Goal: Navigation & Orientation: Find specific page/section

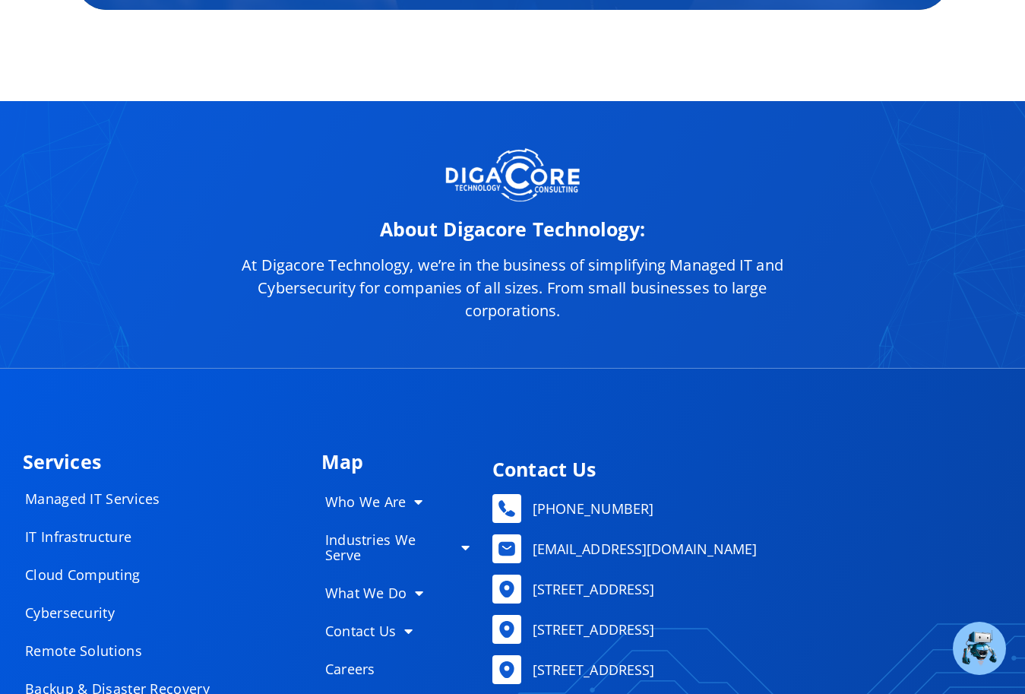
scroll to position [7322, 0]
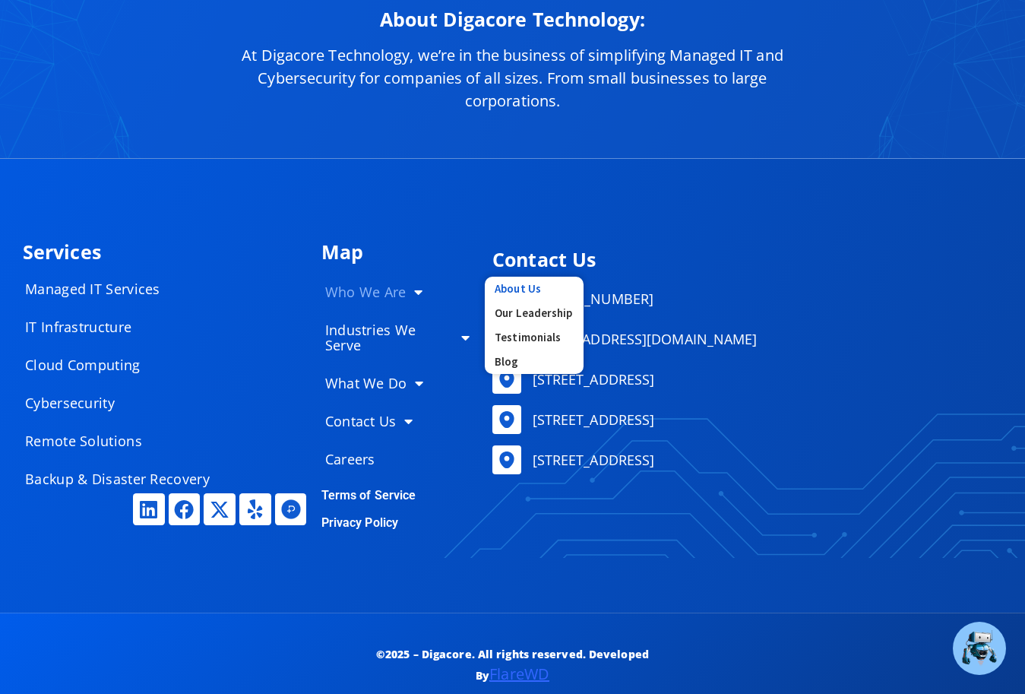
click at [520, 276] on link "About Us" at bounding box center [534, 288] width 99 height 24
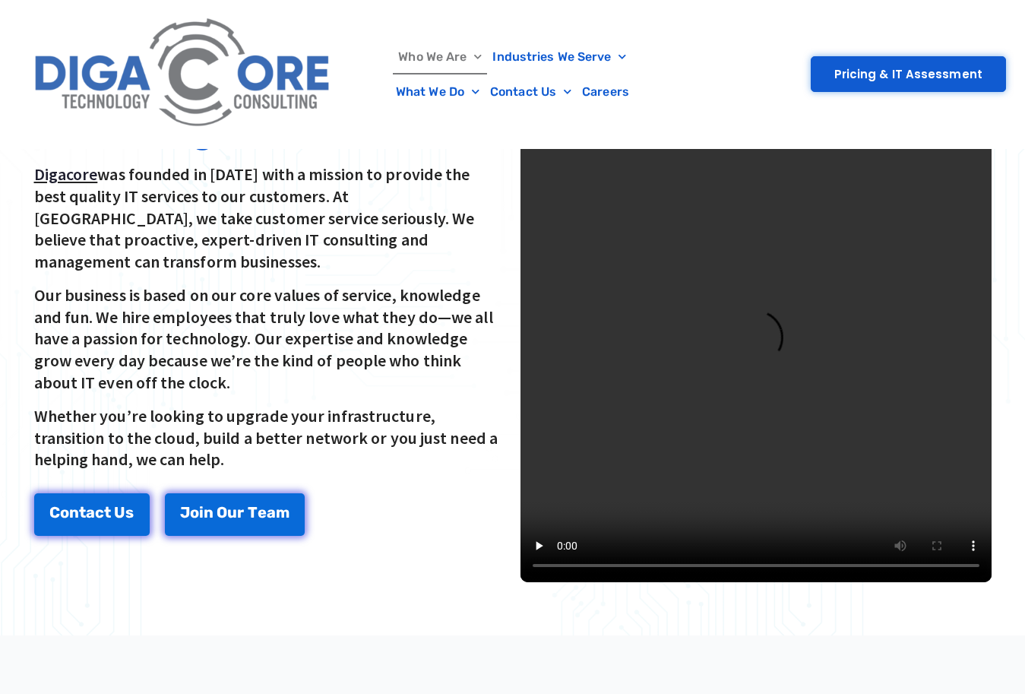
scroll to position [396, 0]
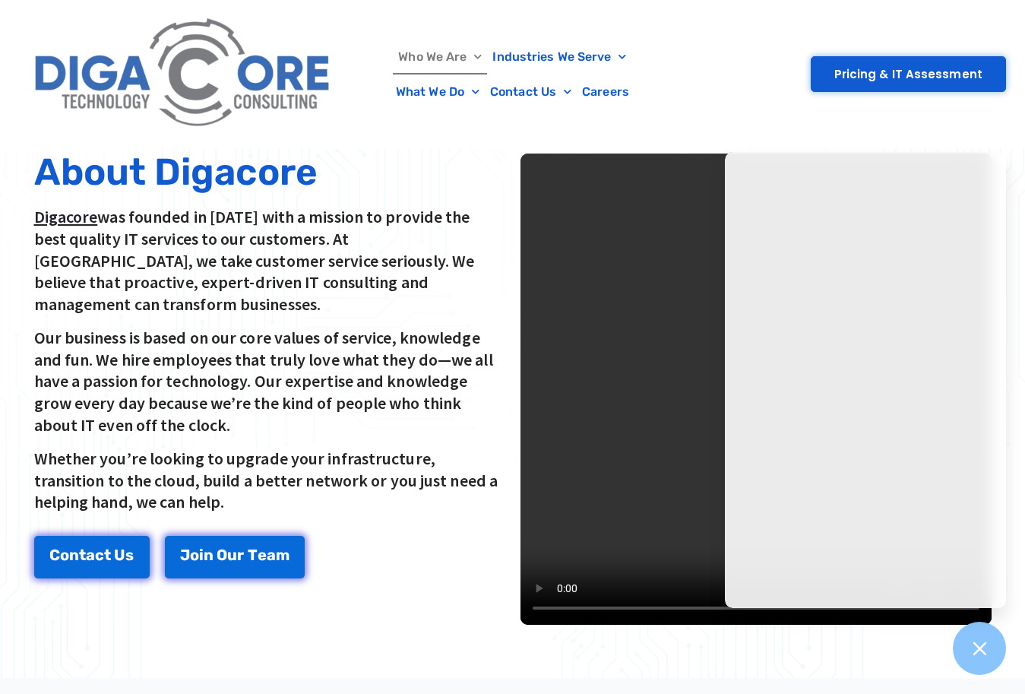
click at [104, 90] on img at bounding box center [184, 74] width 314 height 133
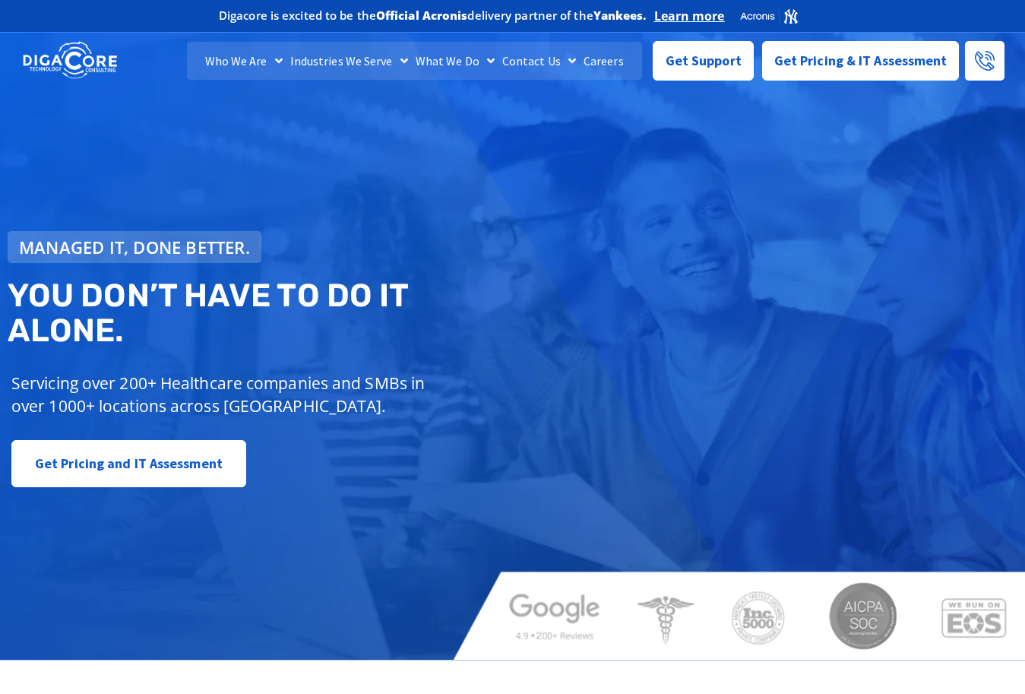
click at [431, 70] on link "What We Do" at bounding box center [455, 61] width 87 height 38
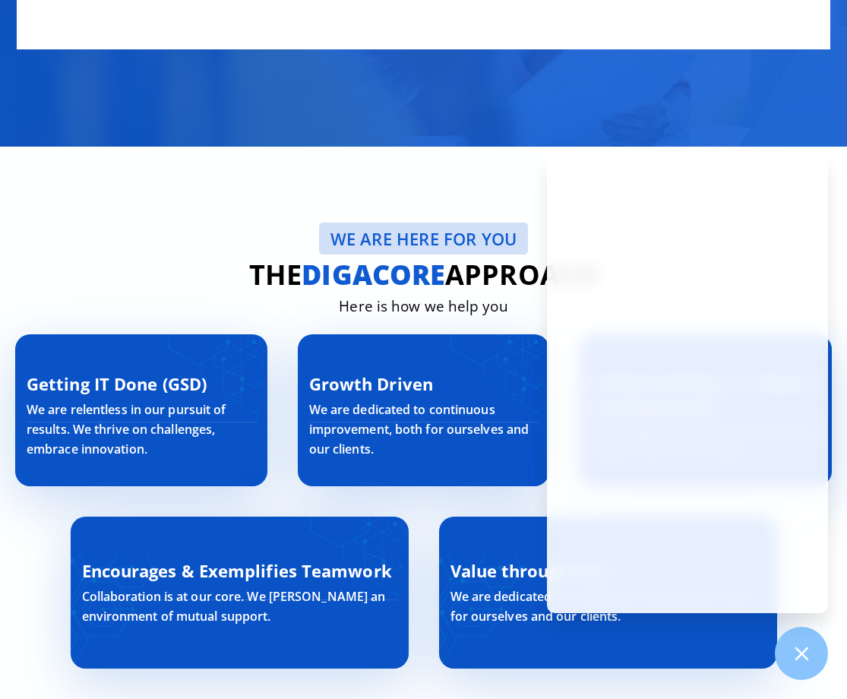
scroll to position [4352, 0]
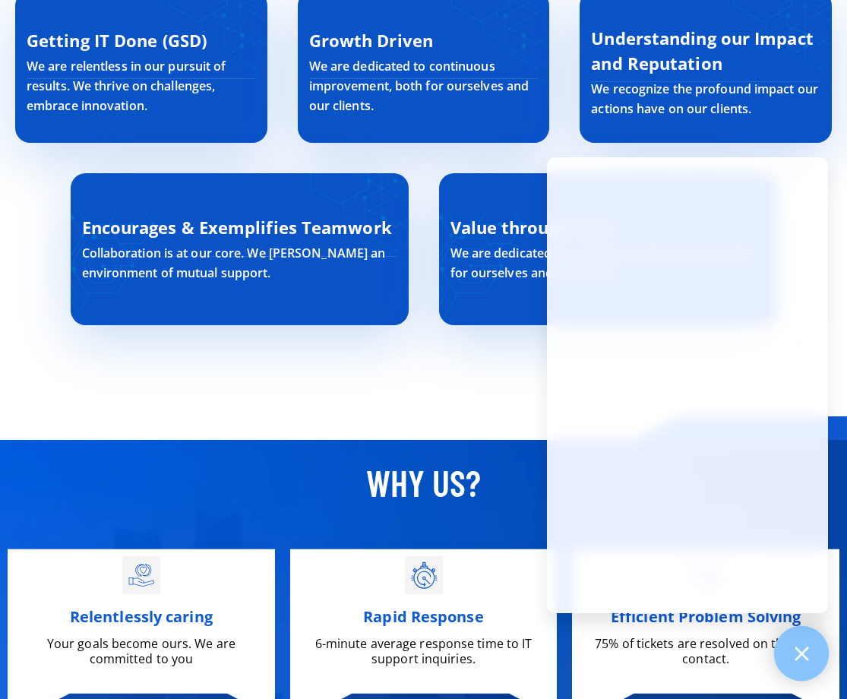
click at [799, 645] on icon at bounding box center [801, 653] width 20 height 20
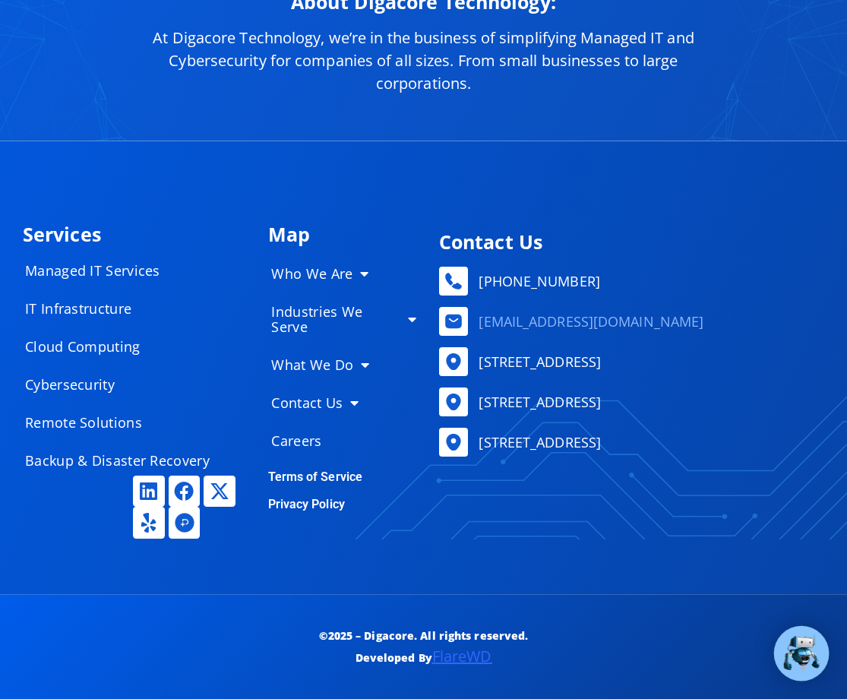
scroll to position [7505, 0]
